Goal: Task Accomplishment & Management: Manage account settings

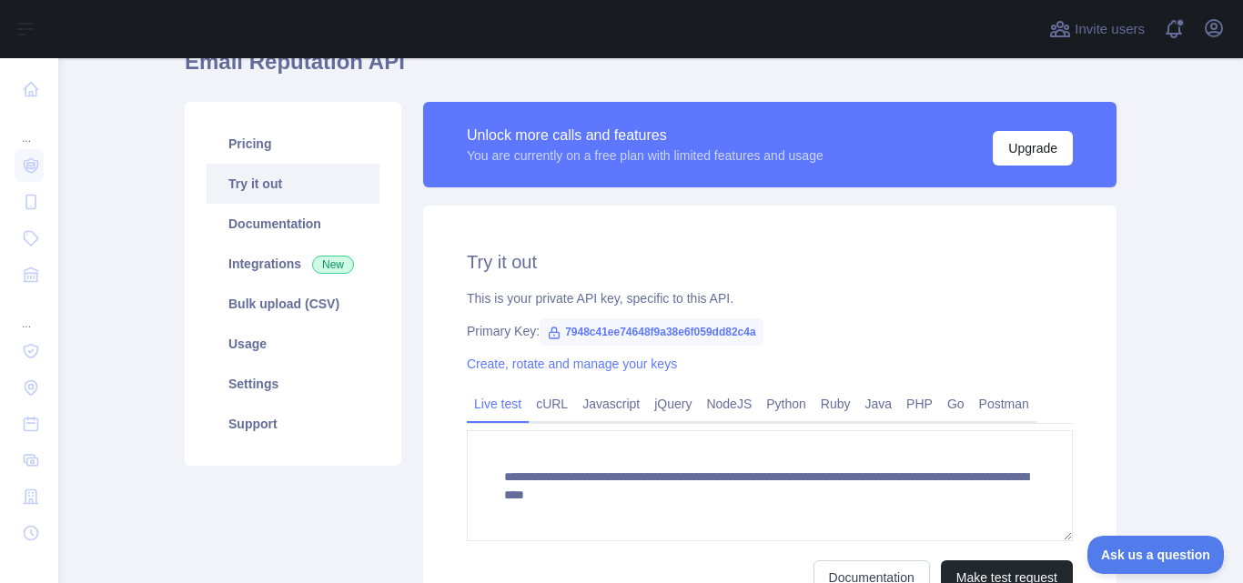
click at [571, 335] on span "7948c41ee74648f9a38e6f059dd82c4a" at bounding box center [652, 332] width 224 height 27
click at [816, 316] on div "**********" at bounding box center [769, 422] width 693 height 433
click at [268, 379] on link "Settings" at bounding box center [293, 384] width 173 height 40
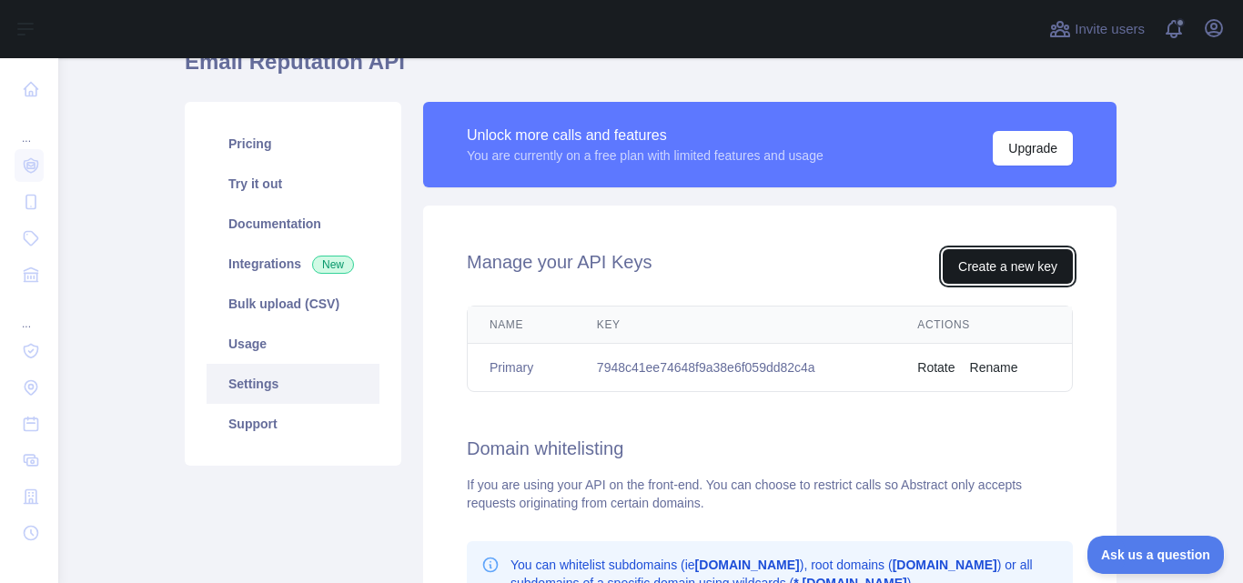
click at [1003, 265] on button "Create a new key" at bounding box center [1008, 266] width 130 height 35
